Goal: Task Accomplishment & Management: Complete application form

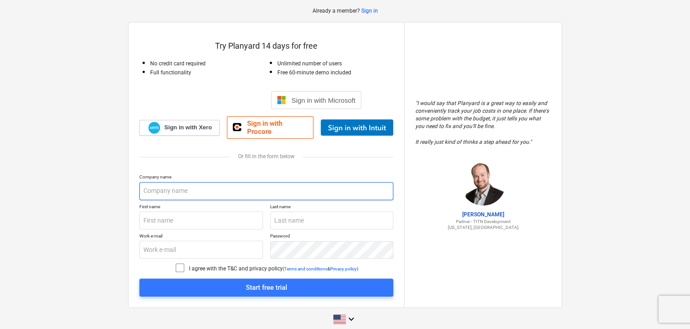
scroll to position [45, 0]
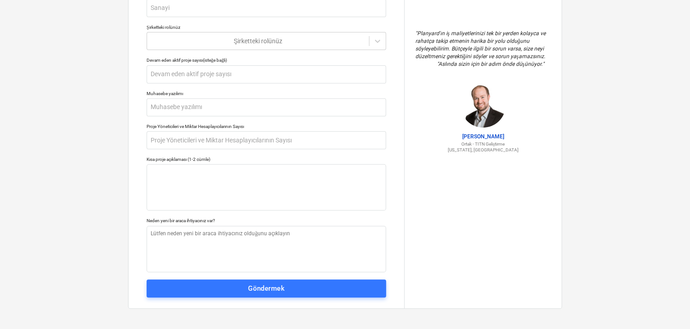
scroll to position [148, 0]
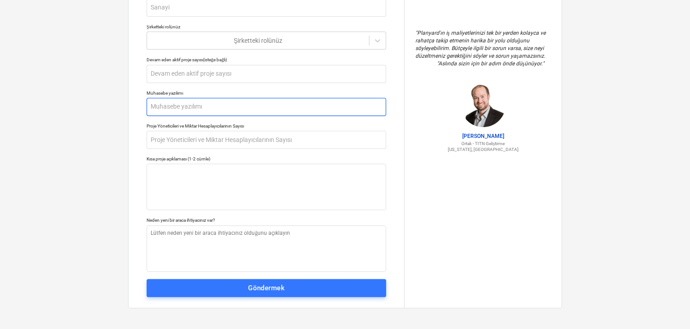
click at [193, 108] on input "text" at bounding box center [265, 107] width 239 height 18
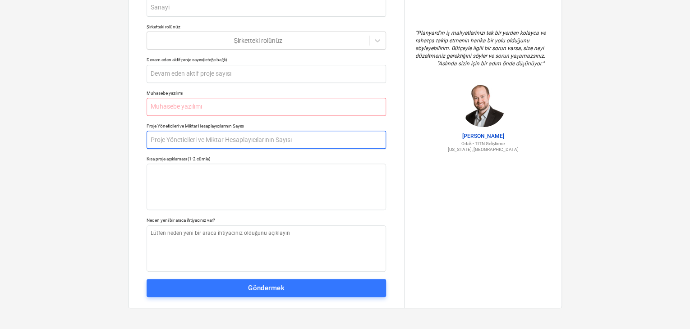
click at [194, 136] on input "text" at bounding box center [265, 140] width 239 height 18
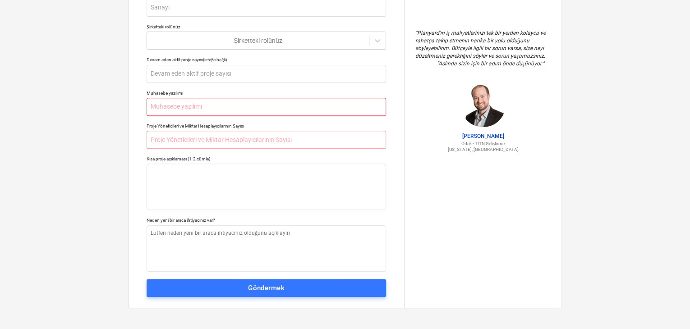
click at [243, 108] on input "text" at bounding box center [265, 107] width 239 height 18
click at [234, 142] on input "text" at bounding box center [265, 140] width 239 height 18
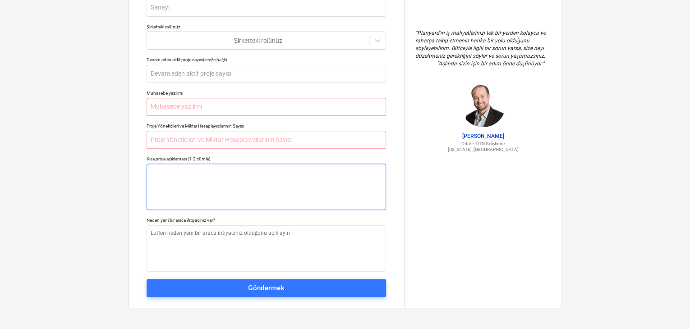
click at [222, 177] on textarea at bounding box center [265, 187] width 239 height 46
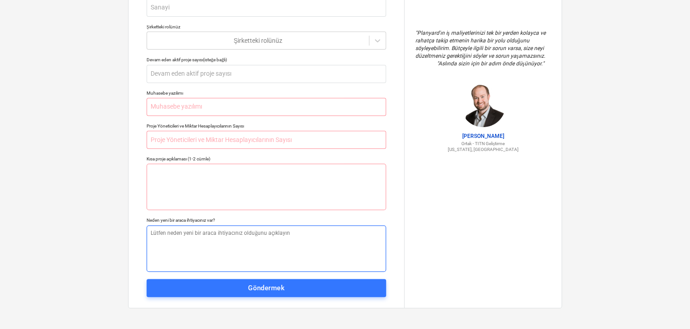
click at [207, 250] on textarea at bounding box center [265, 248] width 239 height 46
type textarea "x"
type textarea "t"
type textarea "x"
type textarea "te"
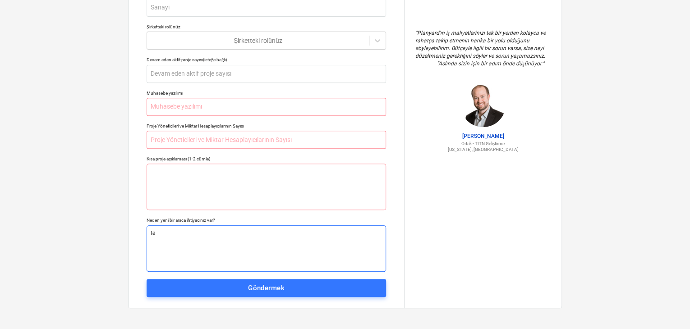
type textarea "x"
type textarea "tek"
type textarea "x"
type textarea "teki"
type textarea "x"
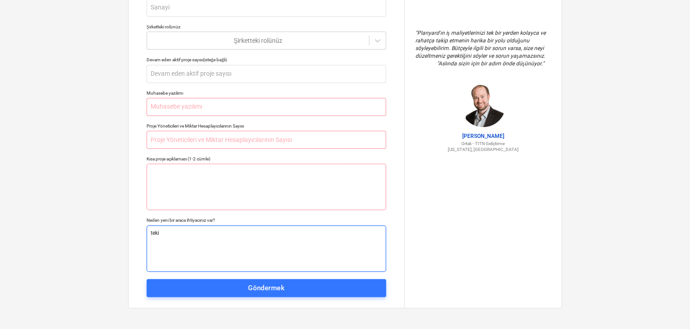
type textarea "tekif"
type textarea "x"
type textarea "tekif"
type textarea "x"
type textarea "tekif f"
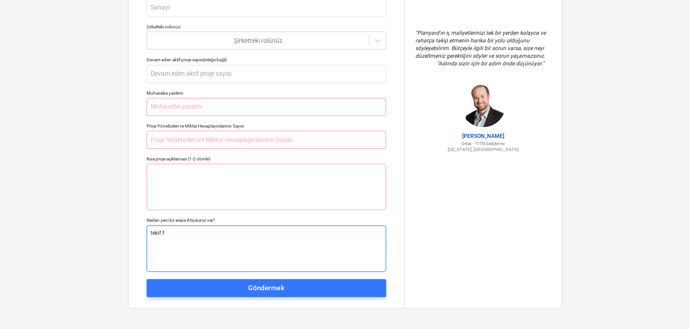
type textarea "x"
type textarea "tekif fo"
type textarea "x"
type textarea "tekif for"
type textarea "x"
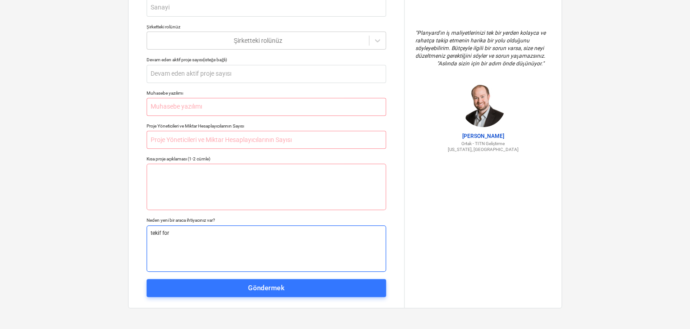
type textarea "tekif form"
type textarea "x"
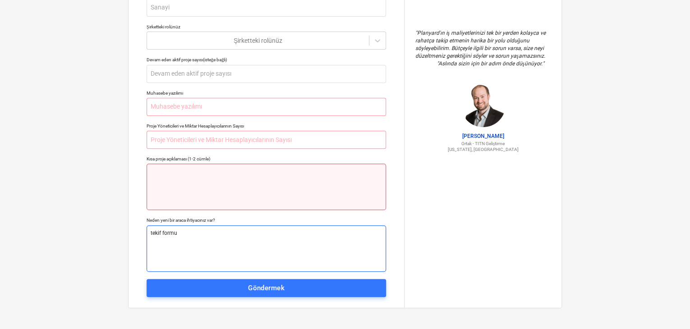
type textarea "tekif formu"
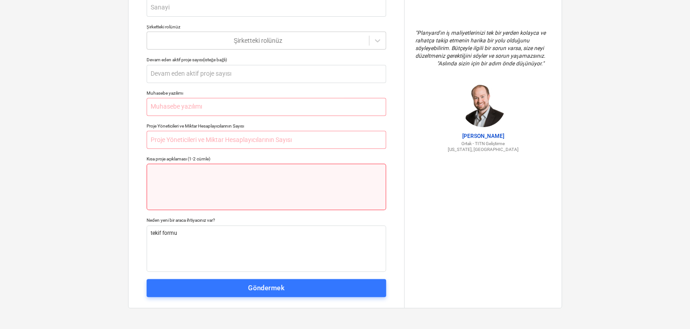
click at [208, 175] on textarea at bounding box center [265, 187] width 239 height 46
type textarea "x"
type textarea "t"
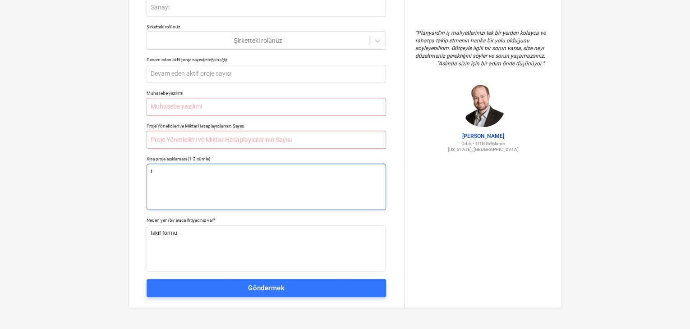
type textarea "x"
type textarea "te"
type textarea "x"
type textarea "tek"
type textarea "x"
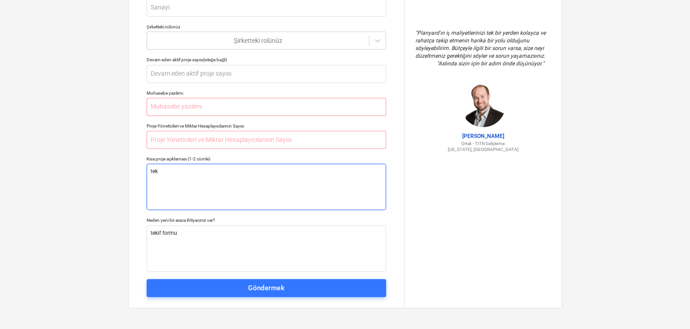
type textarea "tekl"
type textarea "x"
type textarea "tekli"
type textarea "x"
type textarea "teklif"
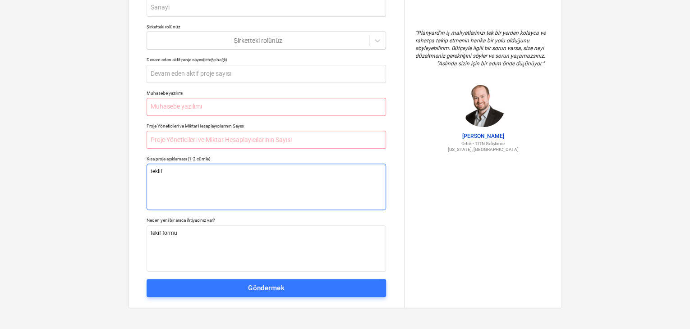
type textarea "x"
type textarea "teklif"
type textarea "x"
type textarea "teklif f"
type textarea "x"
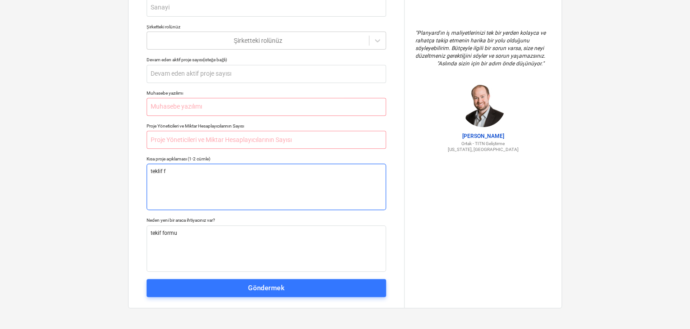
type textarea "teklif fo"
type textarea "x"
type textarea "teklif for"
type textarea "x"
type textarea "teklif form"
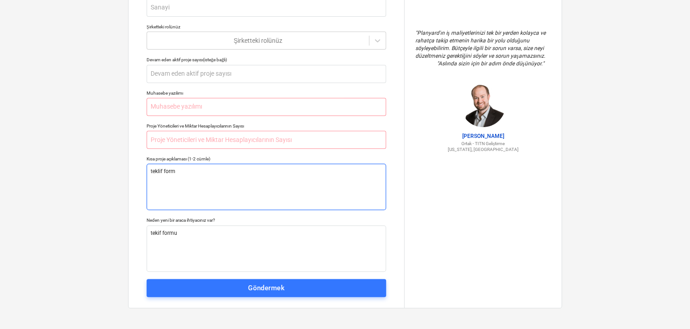
type textarea "x"
type textarea "teklif formu"
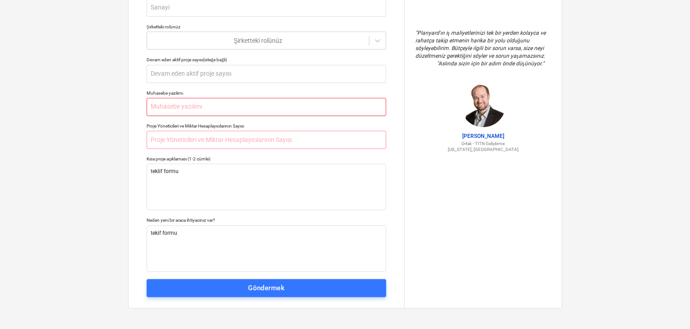
click at [204, 110] on input "text" at bounding box center [265, 107] width 239 height 18
type textarea "x"
type input "t"
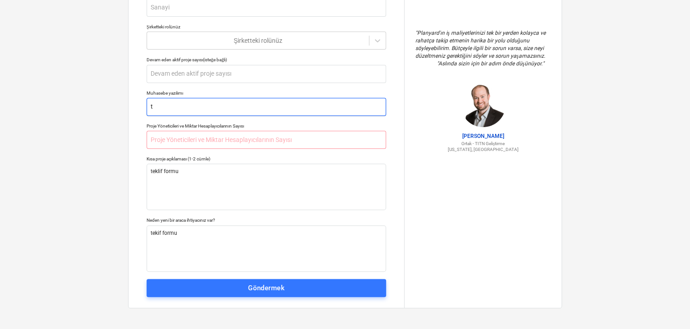
type textarea "x"
type input "te"
type textarea "x"
type input "t"
type textarea "x"
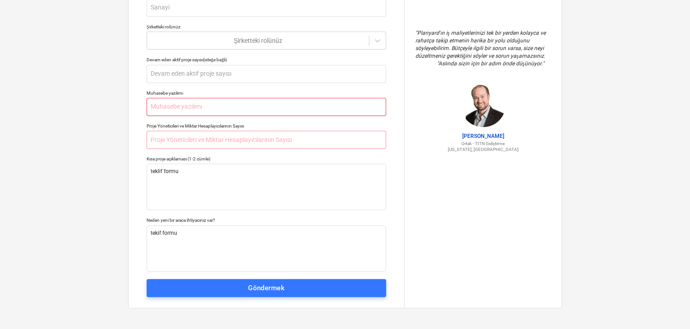
type textarea "x"
type input "R"
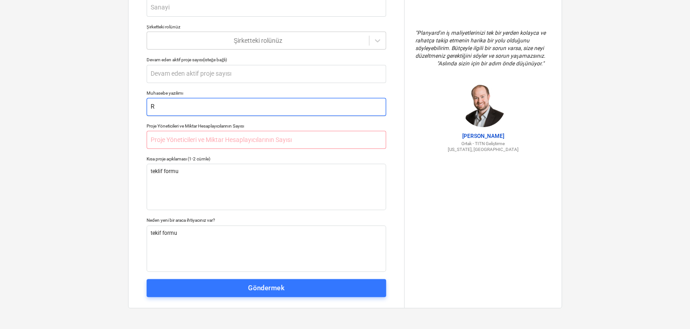
type textarea "x"
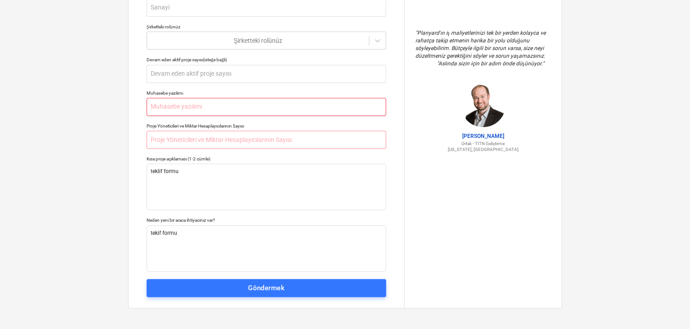
type textarea "x"
type input "E"
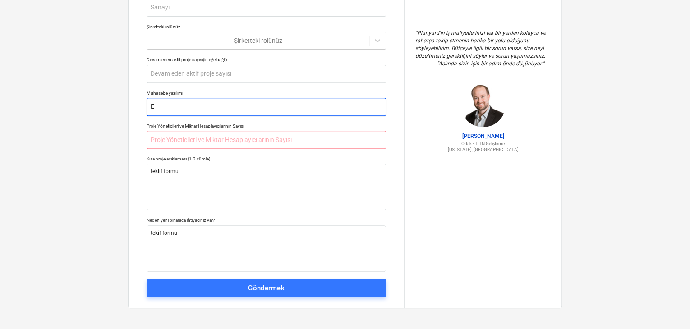
type textarea "x"
type input "Ex"
type textarea "x"
type input "Exc"
type textarea "x"
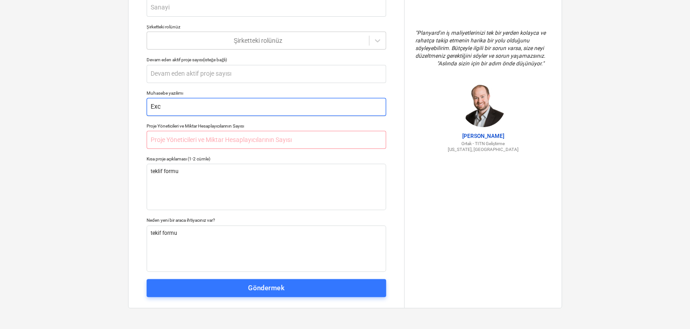
type input "Exce"
type textarea "x"
type input "Excel"
type textarea "x"
type input "Excel"
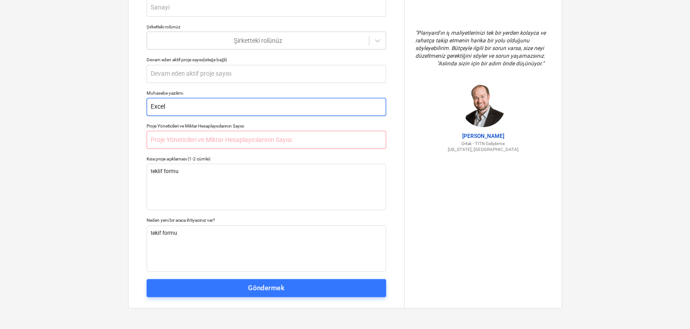
type textarea "x"
type input "Excel t"
type textarea "x"
type input "Excel te"
type textarea "x"
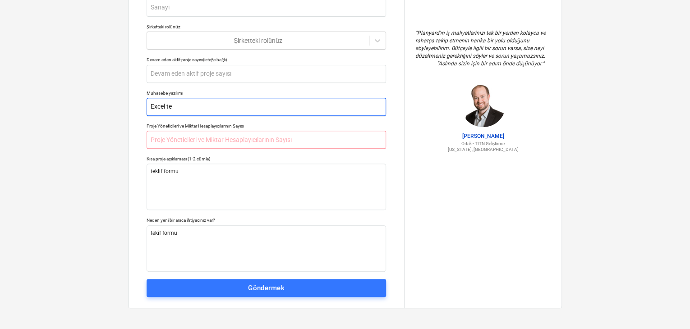
type input "Excel tek"
type textarea "x"
type input "Excel tekl"
type textarea "x"
type input "Excel tekli"
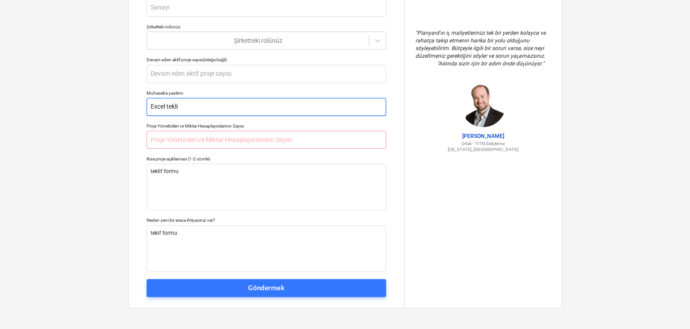
type textarea "x"
type input "Excel teklif"
type textarea "x"
type input "Excel teklif"
type textarea "x"
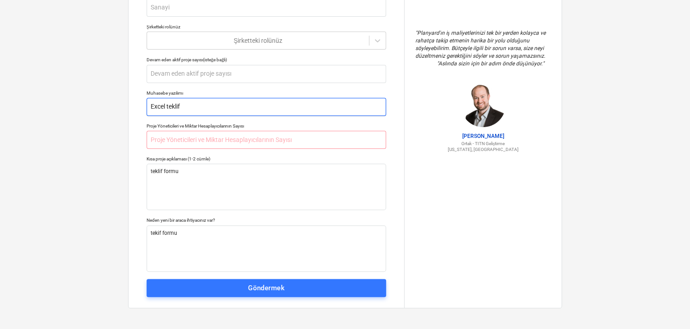
type input "Excel teklif f"
type textarea "x"
type input "Excel teklif fo"
type textarea "x"
type input "Excel teklif for"
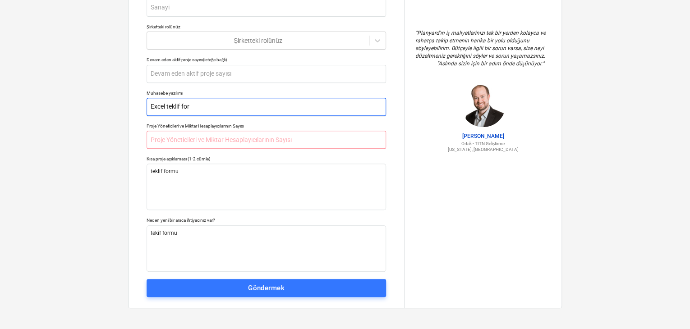
type textarea "x"
type input "Excel teklif form"
type textarea "x"
type input "Excel teklif formu"
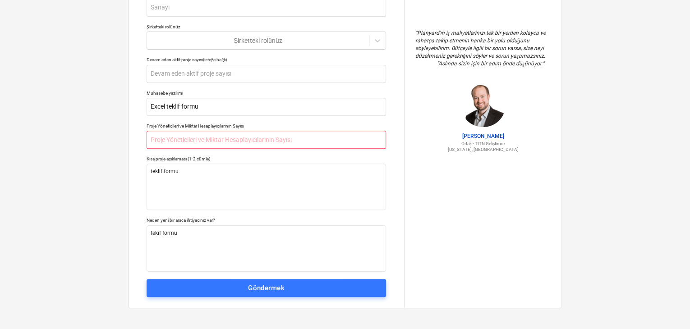
click at [204, 143] on input "text" at bounding box center [265, 140] width 239 height 18
type textarea "x"
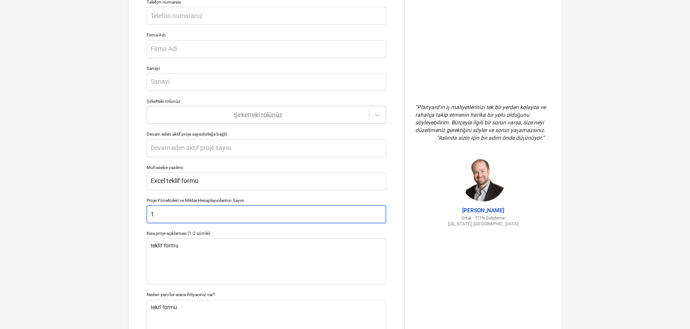
scroll to position [58, 0]
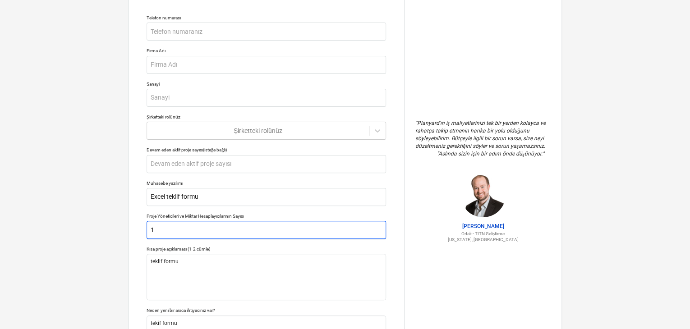
type input "1"
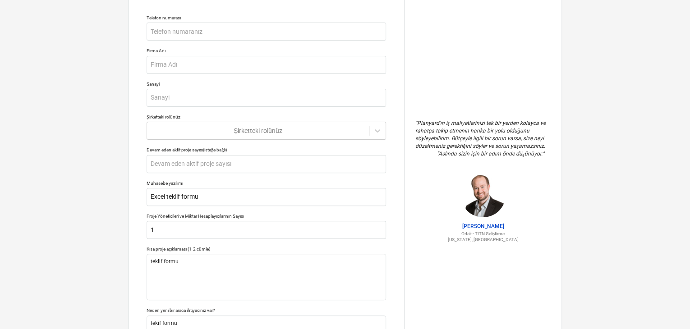
click at [233, 120] on p "Şirketteki rolünüz" at bounding box center [265, 118] width 239 height 8
drag, startPoint x: 234, startPoint y: 123, endPoint x: 235, endPoint y: 130, distance: 7.7
click at [234, 123] on div "Şirketteki rolünüz" at bounding box center [265, 131] width 239 height 18
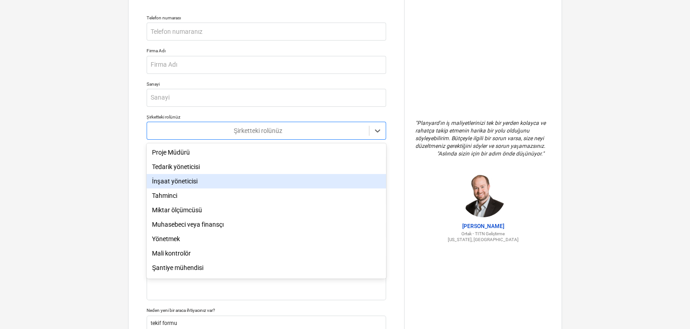
click at [222, 181] on div "İnşaat yöneticisi" at bounding box center [265, 181] width 239 height 14
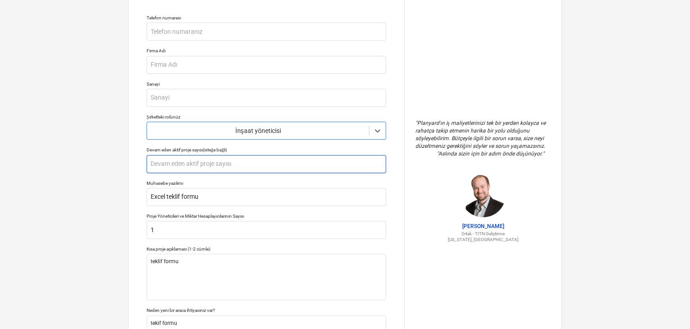
click at [209, 167] on input "text" at bounding box center [265, 164] width 239 height 18
type textarea "x"
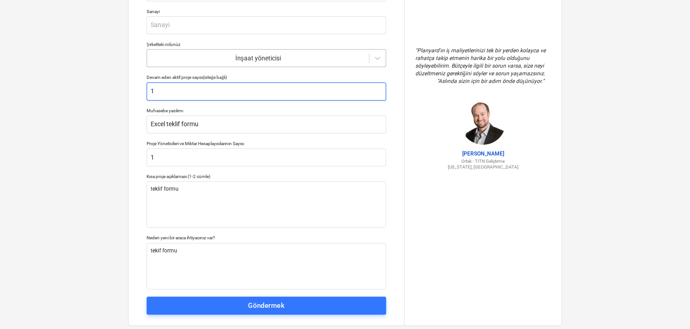
scroll to position [148, 0]
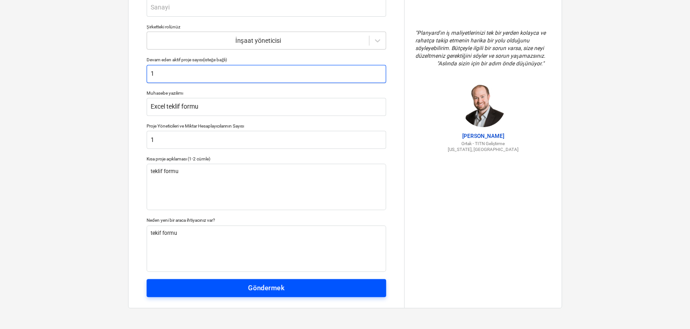
type input "1"
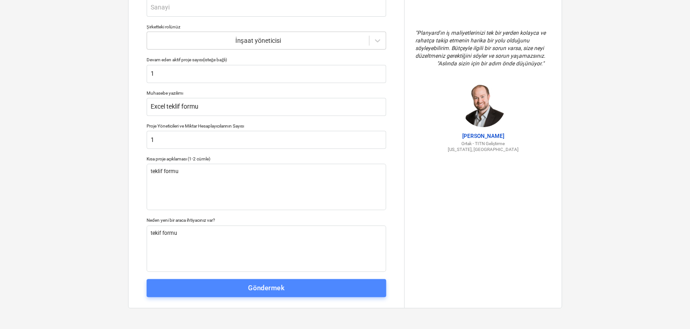
click at [242, 287] on span "Göndermek" at bounding box center [265, 288] width 219 height 12
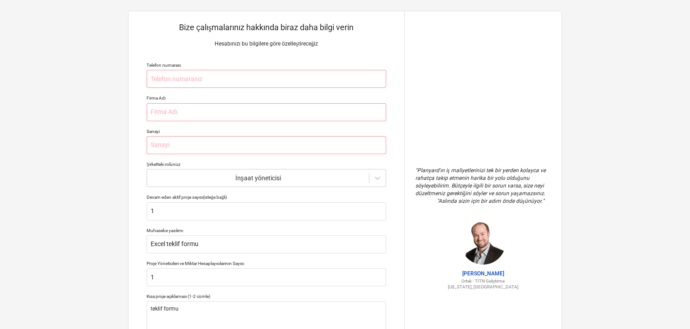
scroll to position [0, 0]
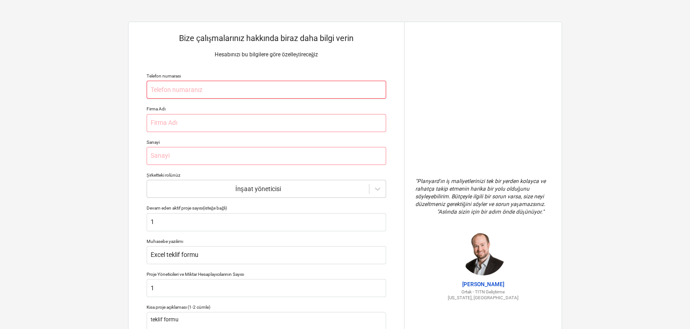
click at [212, 90] on input "text" at bounding box center [265, 90] width 239 height 18
type textarea "x"
type input "0"
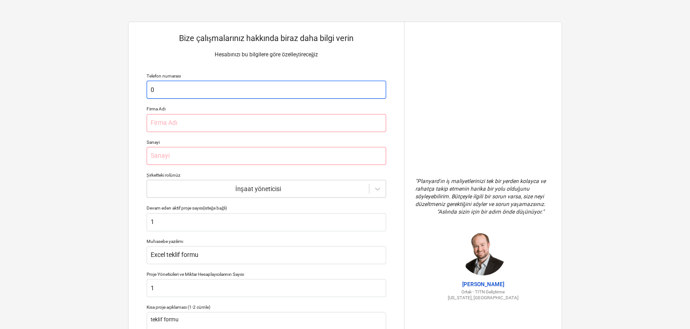
type textarea "x"
type input "05"
type textarea "x"
type input "053"
type textarea "x"
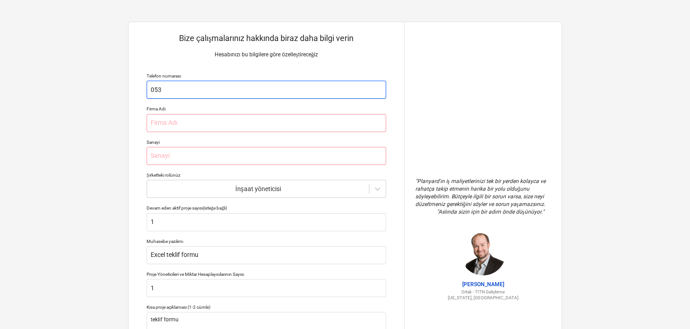
type input "0539"
type textarea "x"
type input "05398"
type textarea "x"
type input "053983"
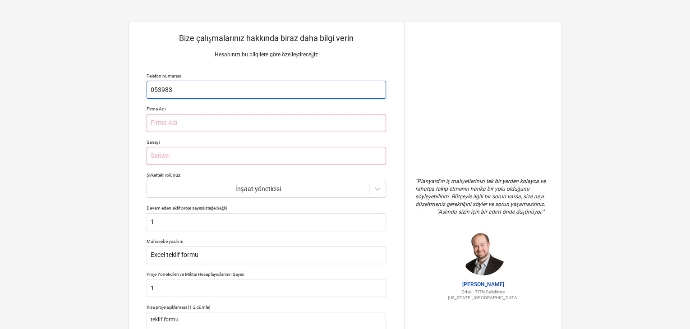
type textarea "x"
type input "0539833"
type textarea "x"
type input "05398332"
type textarea "x"
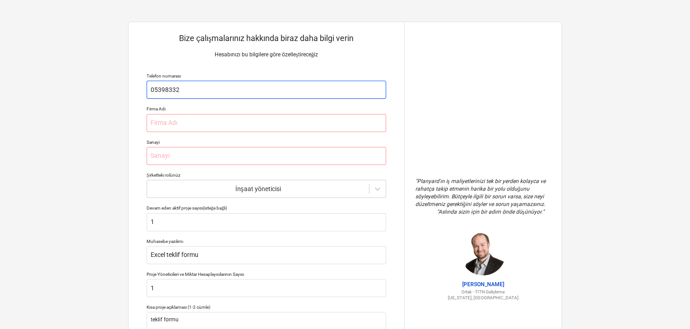
type input "053983327"
type textarea "x"
type input "0539833274"
type textarea "x"
type input "05398332743"
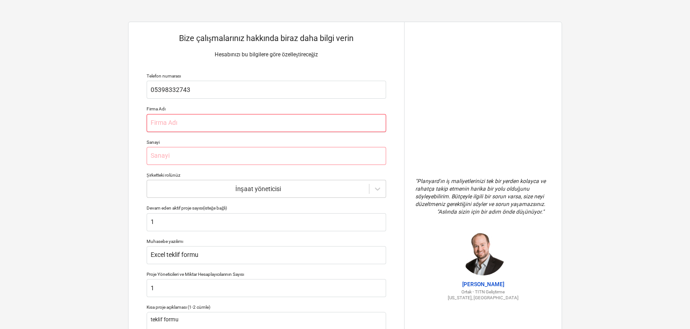
click at [190, 120] on input "text" at bounding box center [265, 123] width 239 height 18
type textarea "x"
type input "t"
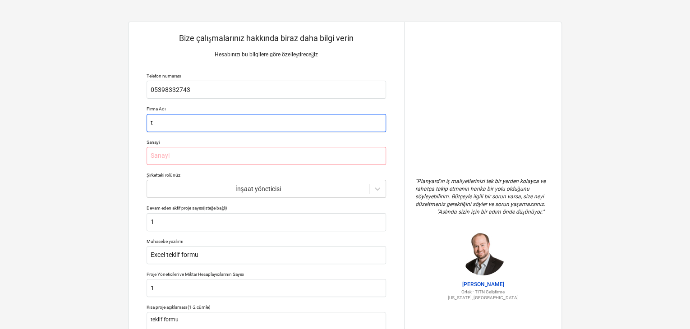
type textarea "x"
type input "ts"
type textarea "x"
type input "tsp"
type textarea "x"
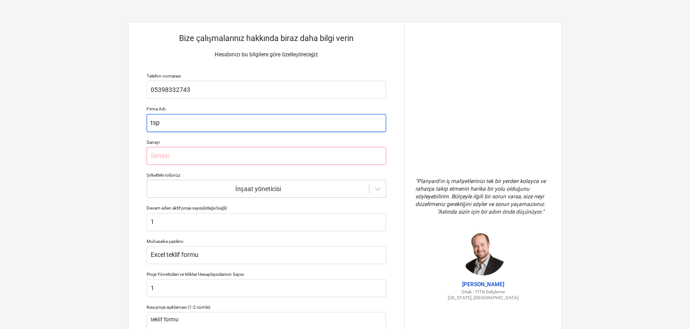
type input "tsp"
type textarea "x"
type input "tsp a"
type textarea "x"
type input "tsp as"
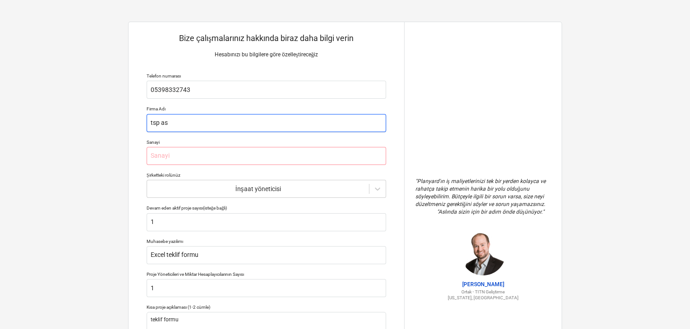
type textarea "x"
type input "tsp asu"
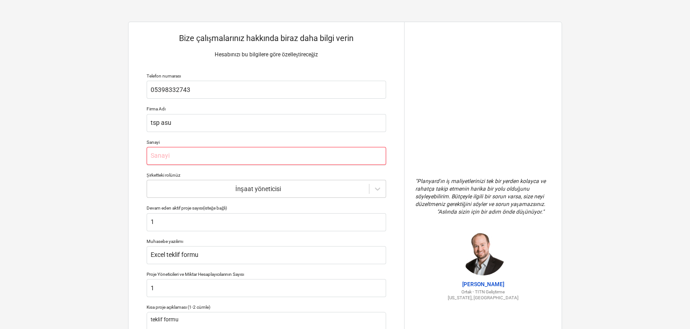
click at [192, 159] on input "text" at bounding box center [265, 156] width 239 height 18
type textarea "x"
type input "i"
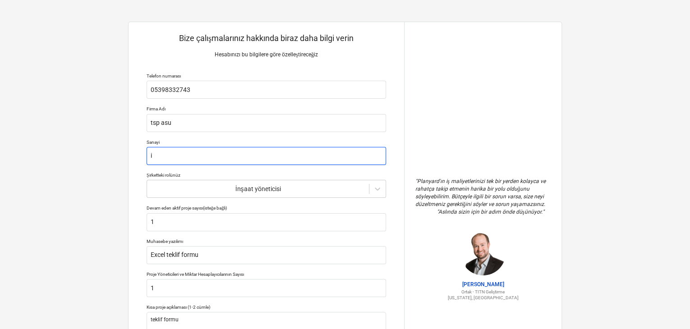
type textarea "x"
type input "iz"
type textarea "x"
type input "izm"
type textarea "x"
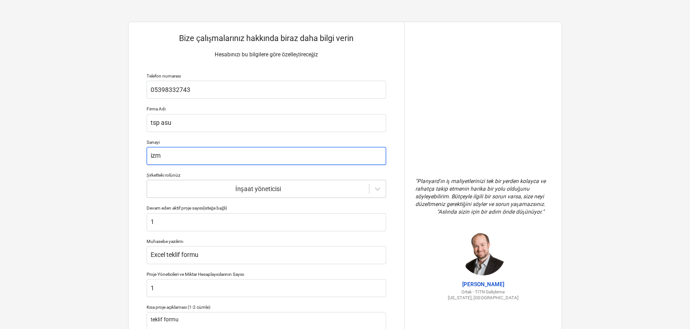
type input "izmi"
type textarea "x"
type input "izmit"
type textarea "x"
type input "izmit"
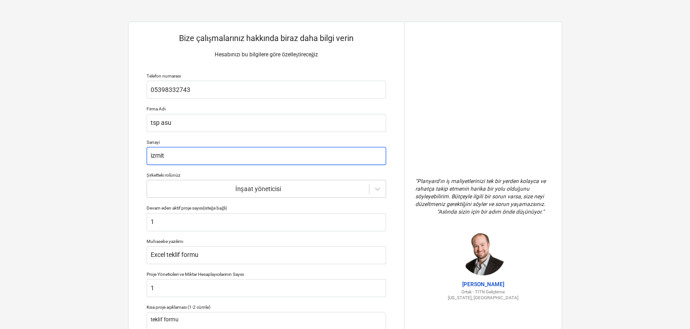
type textarea "x"
type input "izmit s"
type textarea "x"
type input "izmit sa"
type textarea "x"
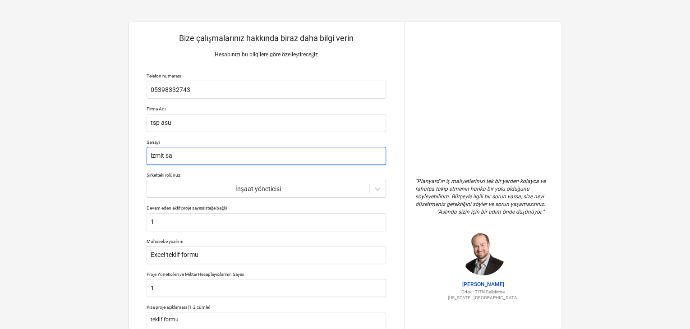
type input "izmit san"
type textarea "x"
type input "izmit sana"
type textarea "x"
type input "izmit sanay"
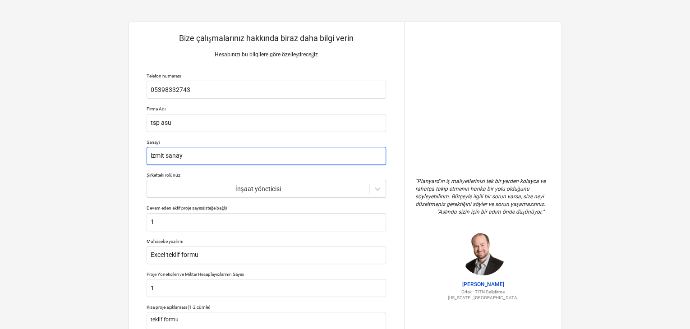
type textarea "x"
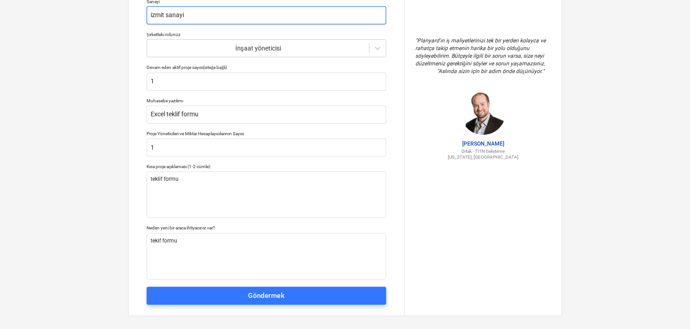
scroll to position [148, 0]
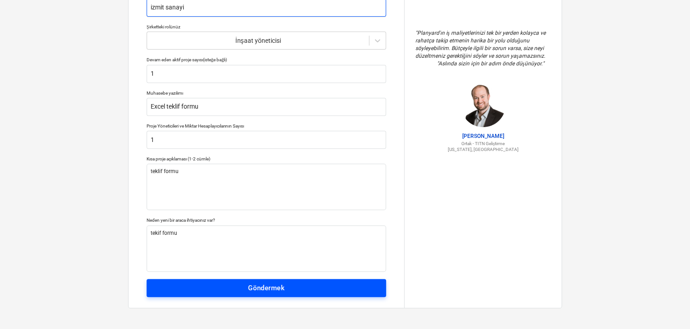
type input "izmit sanayi"
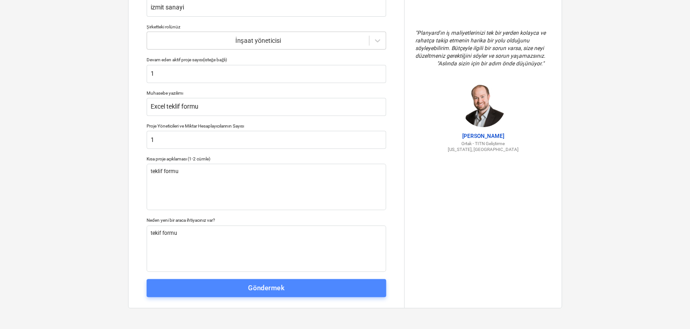
click at [195, 280] on button "Göndermek" at bounding box center [265, 288] width 239 height 18
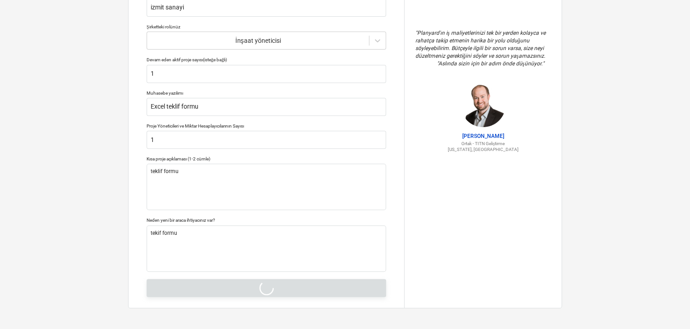
type textarea "x"
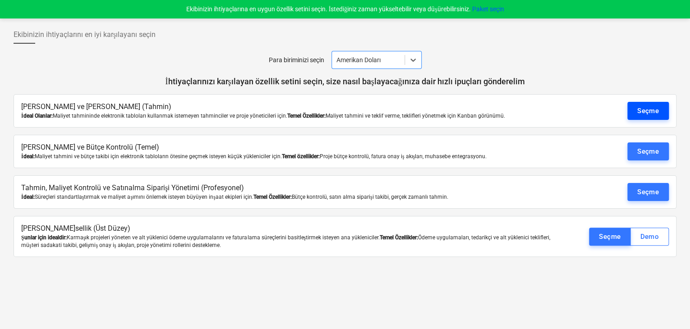
click at [647, 114] on font "Seçme" at bounding box center [648, 111] width 22 height 8
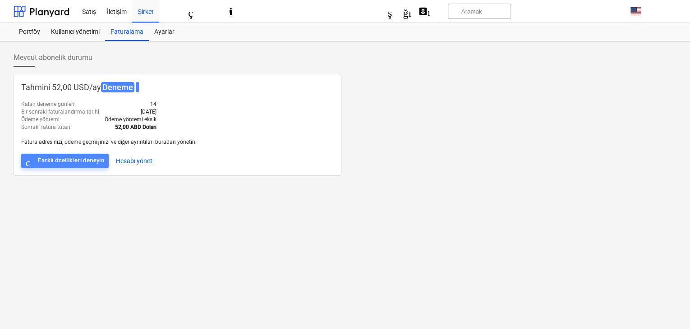
click at [94, 160] on font "Farklı özellikleri deneyin" at bounding box center [71, 160] width 66 height 7
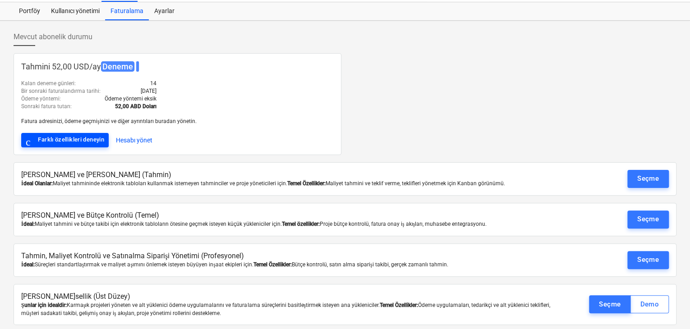
scroll to position [23, 0]
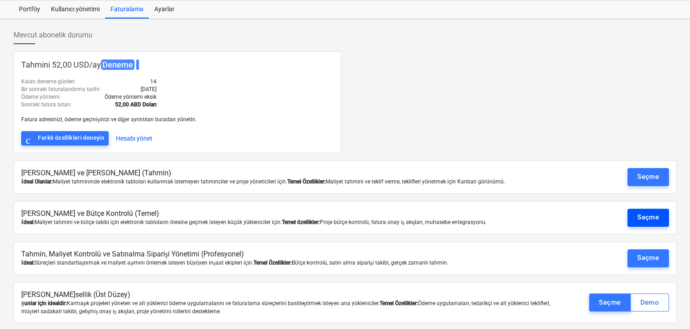
click at [649, 213] on font "Seçme" at bounding box center [648, 217] width 22 height 8
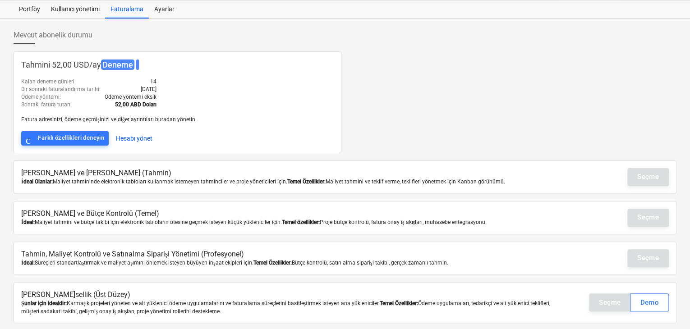
scroll to position [9, 0]
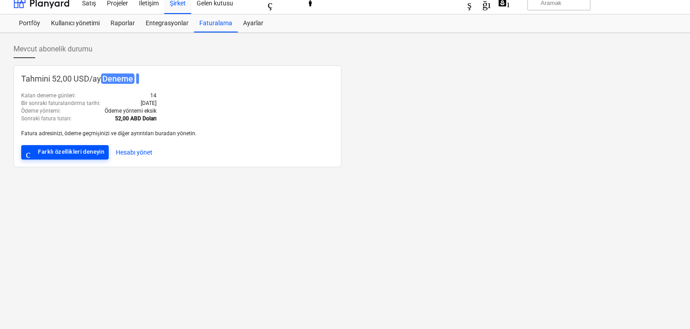
click at [50, 155] on font "Farklı özellikleri deneyin" at bounding box center [71, 152] width 66 height 10
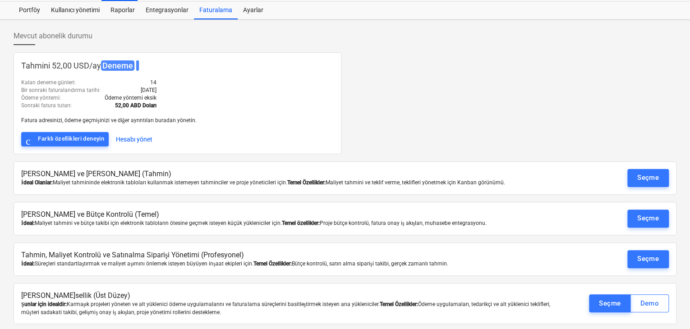
scroll to position [23, 0]
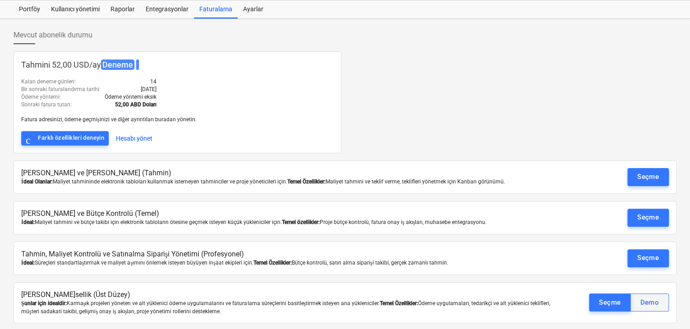
click at [644, 305] on font "Demo" at bounding box center [649, 303] width 19 height 12
click at [67, 4] on div "Kullanıcı yönetimi" at bounding box center [75, 9] width 59 height 18
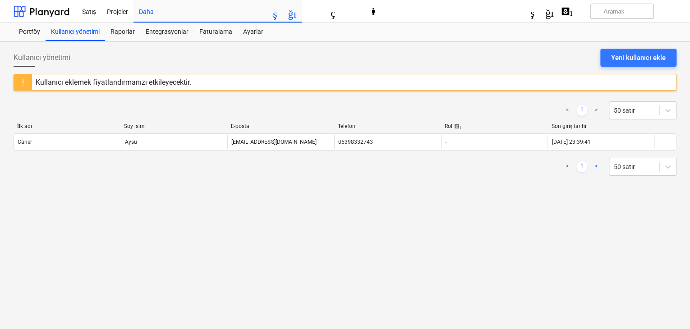
click at [570, 11] on font "yardım" at bounding box center [571, 11] width 21 height 9
click at [30, 38] on div "Portföy" at bounding box center [30, 32] width 32 height 18
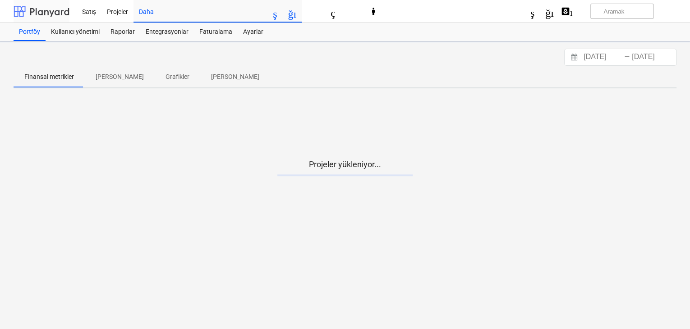
click at [29, 15] on div at bounding box center [42, 11] width 56 height 23
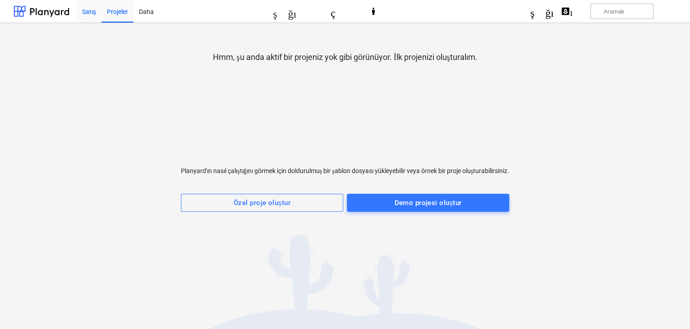
click at [88, 11] on font "Satış" at bounding box center [89, 11] width 14 height 7
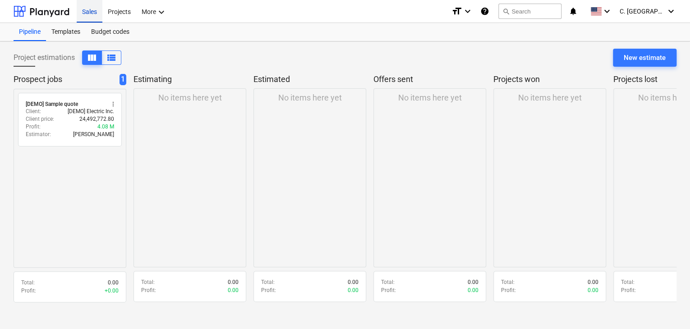
click at [547, 53] on div "Project estimations view_column view_list New estimate" at bounding box center [345, 61] width 663 height 25
click at [653, 12] on span "C. [GEOGRAPHIC_DATA]" at bounding box center [641, 11] width 45 height 7
click at [640, 39] on div "Settings" at bounding box center [649, 35] width 54 height 14
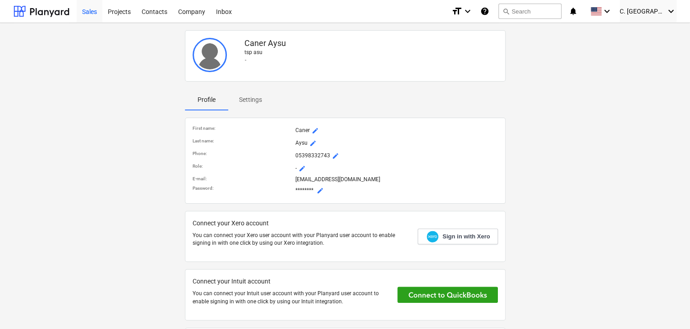
click at [253, 95] on p "Settings" at bounding box center [250, 99] width 23 height 9
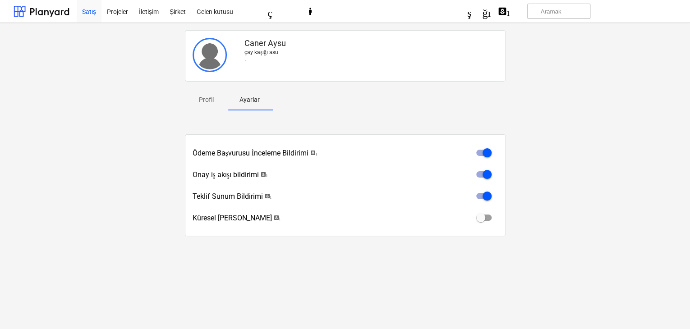
click at [317, 101] on div "Profil Ayarlar" at bounding box center [345, 100] width 320 height 22
click at [259, 43] on font "Caner" at bounding box center [255, 42] width 22 height 9
click at [202, 62] on img at bounding box center [209, 55] width 34 height 34
click at [211, 100] on font "Profil" at bounding box center [206, 99] width 15 height 7
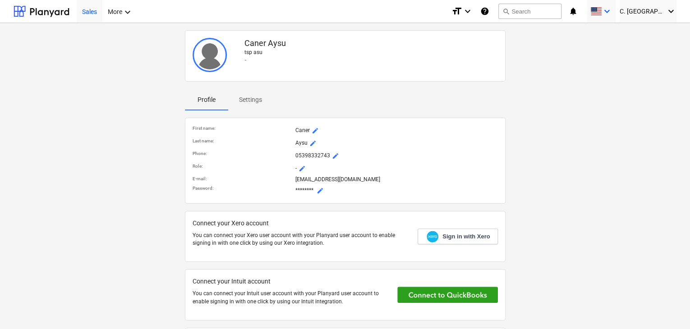
click at [612, 14] on icon "keyboard_arrow_down" at bounding box center [606, 11] width 11 height 11
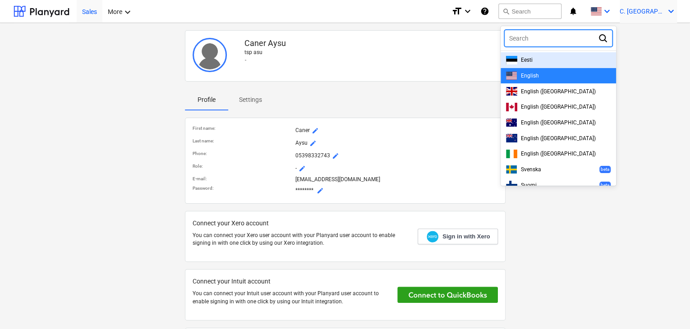
click at [651, 10] on span "C. [GEOGRAPHIC_DATA]" at bounding box center [641, 11] width 45 height 7
click at [649, 46] on div "Log out" at bounding box center [649, 49] width 54 height 14
